Goal: Task Accomplishment & Management: Use online tool/utility

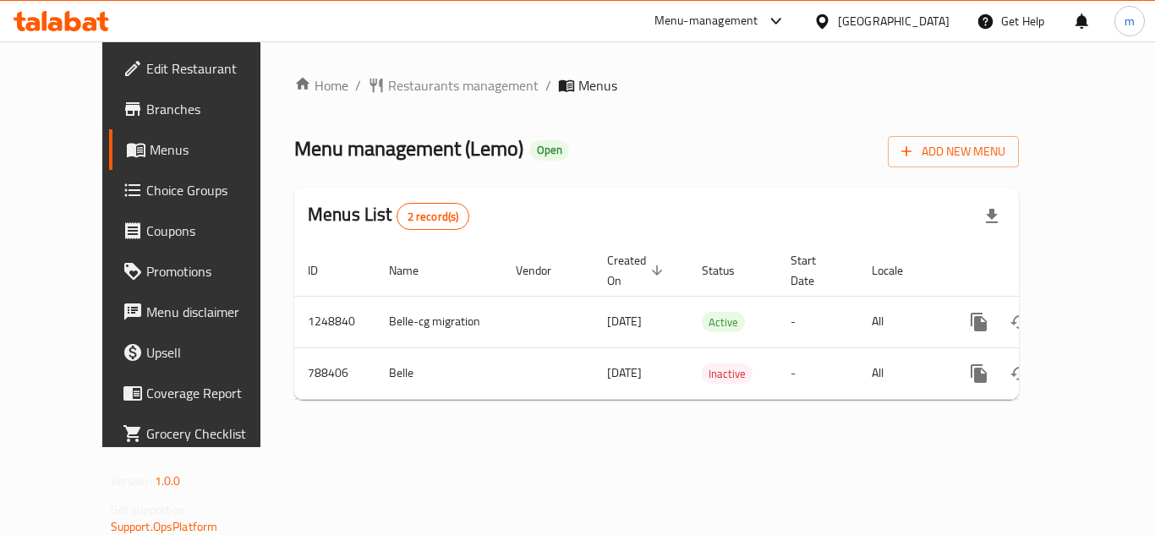
click at [146, 186] on span "Choice Groups" at bounding box center [213, 190] width 135 height 20
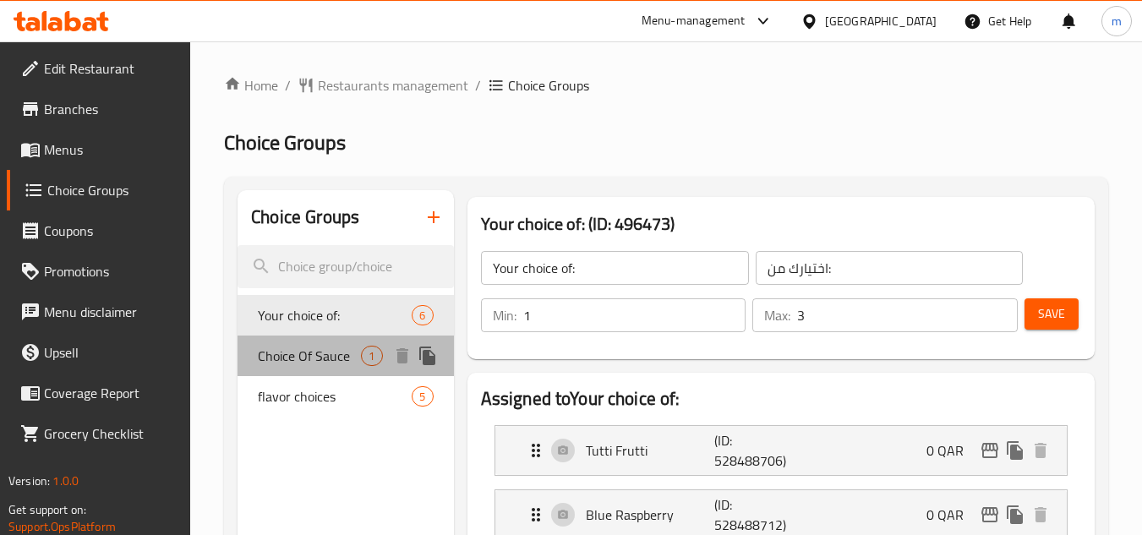
click at [343, 353] on span "Choice Of Sauce" at bounding box center [309, 356] width 103 height 20
type input "Choice Of Sauce"
type input "اختيار الصلصة"
type input "0"
type input "1"
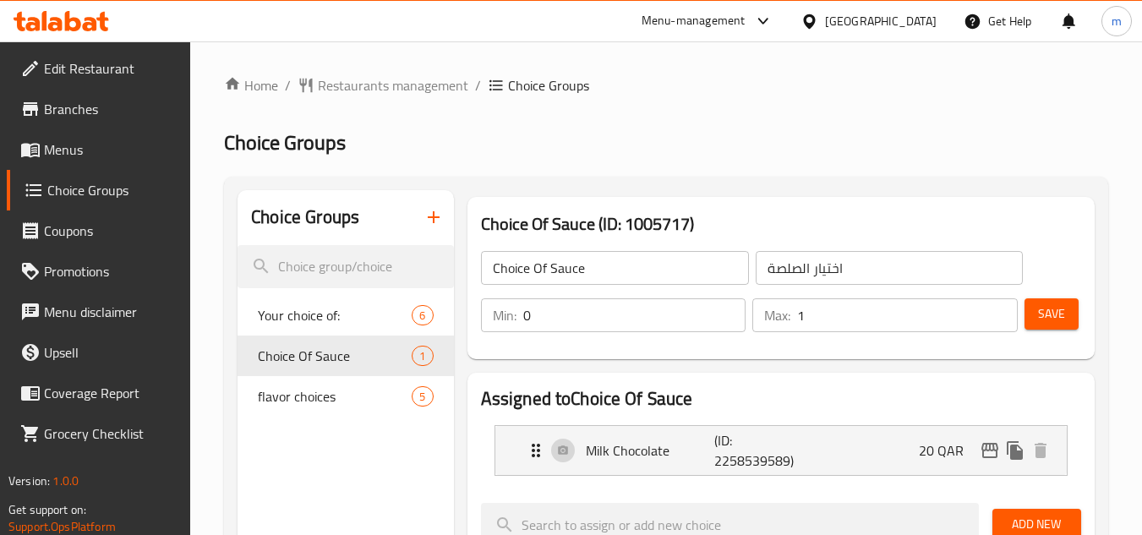
click at [818, 14] on icon at bounding box center [810, 22] width 18 height 18
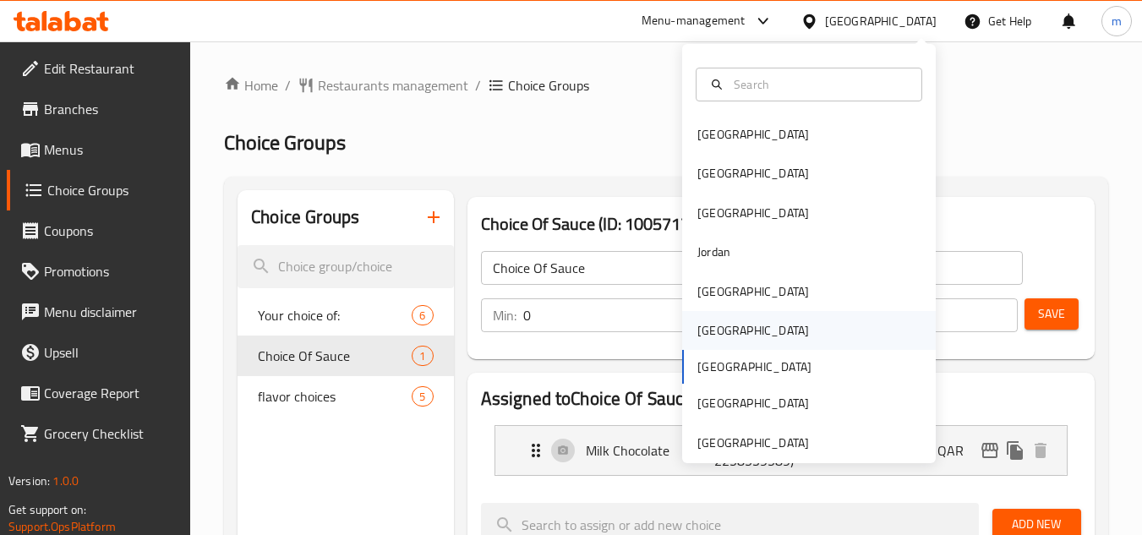
click at [723, 324] on div "[GEOGRAPHIC_DATA]" at bounding box center [753, 330] width 139 height 39
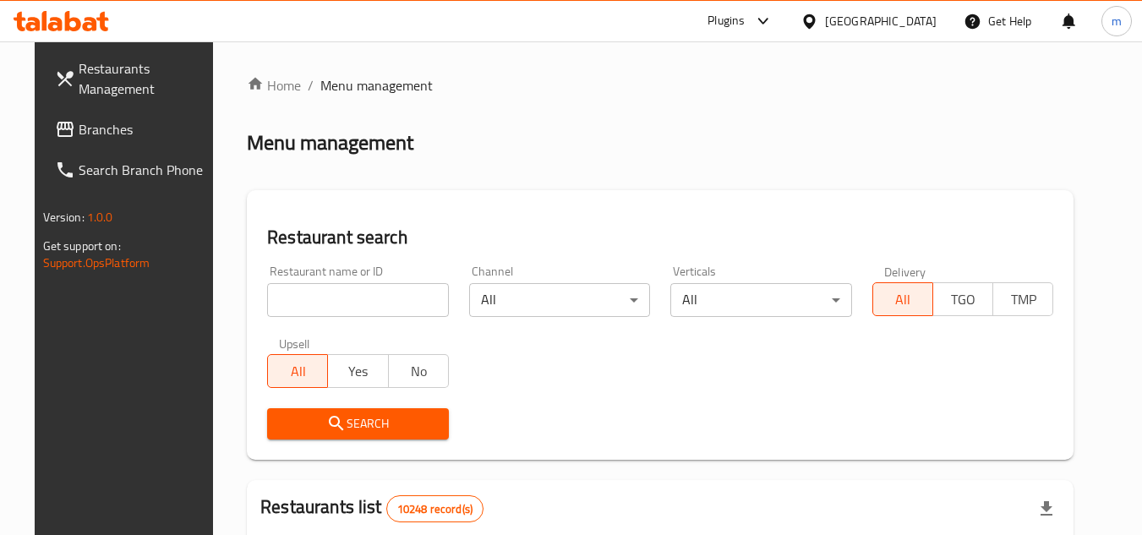
click at [69, 142] on link "Branches" at bounding box center [133, 129] width 184 height 41
